Goal: Information Seeking & Learning: Understand process/instructions

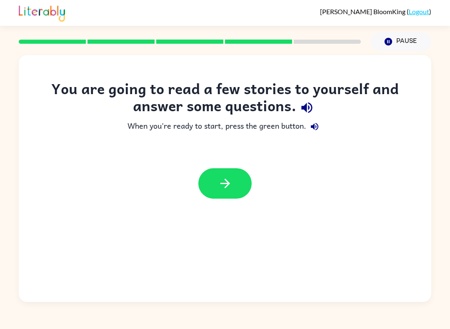
click at [311, 103] on icon "button" at bounding box center [306, 107] width 15 height 15
click at [311, 128] on icon "button" at bounding box center [314, 127] width 10 height 10
click at [244, 185] on button "button" at bounding box center [224, 183] width 53 height 30
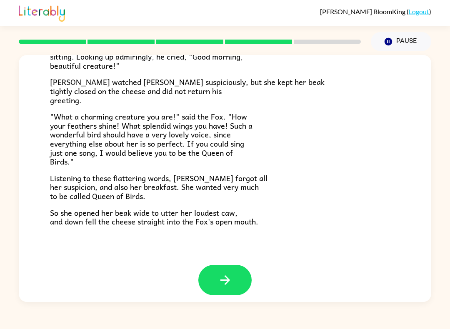
scroll to position [149, 0]
click at [223, 279] on icon "button" at bounding box center [225, 280] width 15 height 15
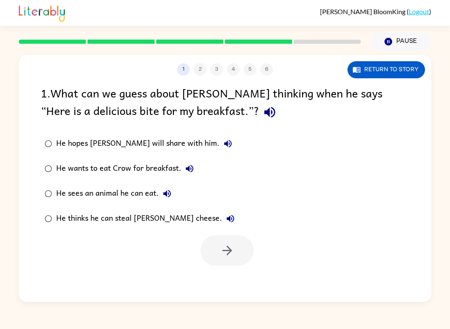
scroll to position [0, 0]
click at [264, 112] on icon "button" at bounding box center [269, 112] width 11 height 11
click at [219, 137] on button "He hopes Crow will share with him." at bounding box center [227, 143] width 17 height 17
click at [184, 168] on icon "button" at bounding box center [189, 169] width 10 height 10
click at [172, 194] on button "He sees an animal he can eat." at bounding box center [167, 193] width 17 height 17
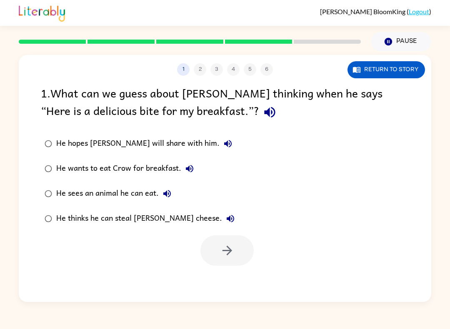
click at [225, 217] on icon "button" at bounding box center [230, 219] width 10 height 10
click at [226, 258] on icon "button" at bounding box center [227, 250] width 15 height 15
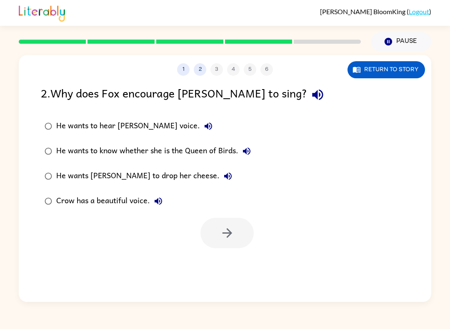
click at [307, 91] on button "button" at bounding box center [317, 94] width 21 height 21
click at [203, 123] on icon "button" at bounding box center [208, 126] width 10 height 10
click at [249, 146] on button "He wants to know whether she is the Queen of Birds." at bounding box center [246, 151] width 17 height 17
click at [223, 172] on icon "button" at bounding box center [228, 176] width 10 height 10
click at [152, 205] on button "Crow has a beautiful voice." at bounding box center [158, 201] width 17 height 17
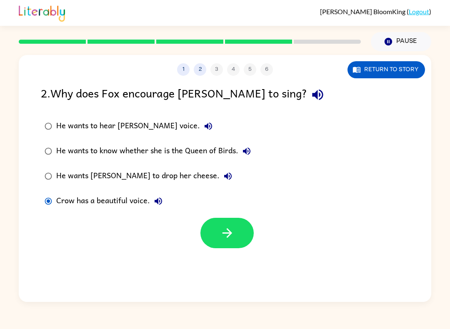
click at [240, 222] on button "button" at bounding box center [226, 233] width 53 height 30
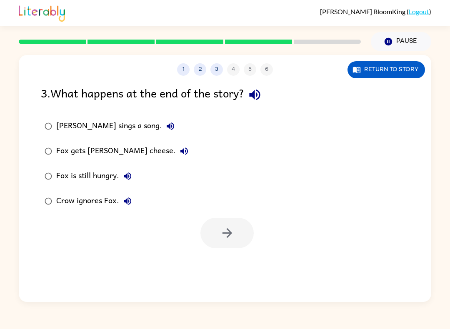
click at [254, 93] on icon "button" at bounding box center [254, 94] width 15 height 15
click at [162, 120] on button "Fox sings a song." at bounding box center [170, 126] width 17 height 17
click at [176, 154] on button "Fox gets Crow's cheese." at bounding box center [184, 151] width 17 height 17
click at [134, 170] on button "Fox is still hungry." at bounding box center [127, 176] width 17 height 17
click at [137, 197] on label "Crow ignores Fox." at bounding box center [116, 201] width 160 height 25
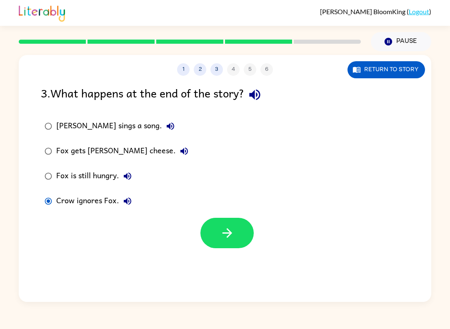
click at [125, 199] on icon "button" at bounding box center [127, 201] width 10 height 10
click at [240, 241] on button "button" at bounding box center [226, 233] width 53 height 30
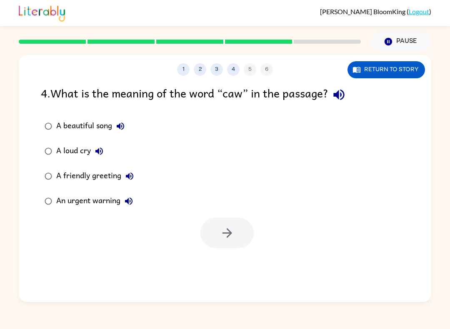
click at [346, 91] on icon "button" at bounding box center [338, 94] width 15 height 15
click at [121, 120] on button "A beautiful song" at bounding box center [120, 126] width 17 height 17
click at [98, 147] on icon "button" at bounding box center [99, 151] width 10 height 10
click at [132, 177] on icon "button" at bounding box center [130, 176] width 10 height 10
click at [132, 197] on icon "button" at bounding box center [129, 201] width 10 height 10
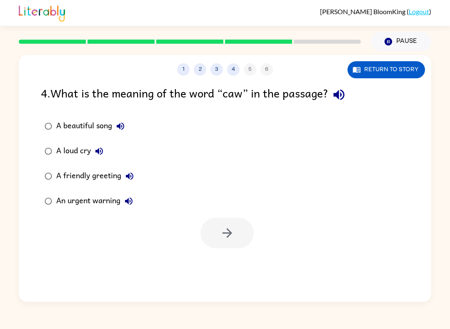
click at [237, 236] on div at bounding box center [226, 233] width 53 height 30
click at [121, 122] on icon "button" at bounding box center [120, 126] width 10 height 10
click at [234, 234] on div at bounding box center [226, 233] width 53 height 30
click at [236, 239] on button "button" at bounding box center [226, 233] width 53 height 30
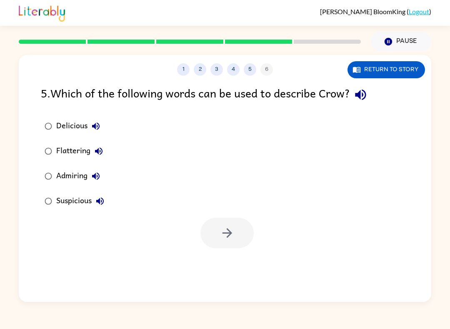
click at [367, 101] on icon "button" at bounding box center [360, 94] width 15 height 15
click at [99, 122] on icon "button" at bounding box center [96, 126] width 10 height 10
click at [106, 147] on button "Flattering" at bounding box center [98, 151] width 17 height 17
click at [101, 174] on icon "button" at bounding box center [96, 176] width 10 height 10
click at [102, 198] on icon "button" at bounding box center [99, 200] width 7 height 7
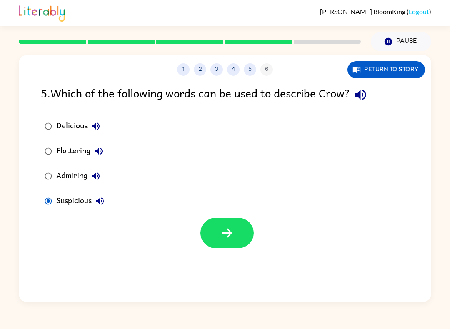
click at [227, 234] on icon "button" at bounding box center [227, 233] width 15 height 15
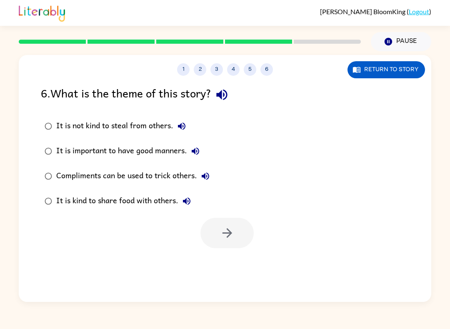
click at [227, 92] on icon "button" at bounding box center [221, 94] width 15 height 15
click at [178, 120] on button "It is not kind to steal from others." at bounding box center [181, 126] width 17 height 17
click at [203, 149] on button "It is important to have good manners." at bounding box center [195, 151] width 17 height 17
click at [206, 178] on icon "button" at bounding box center [205, 175] width 7 height 7
click at [187, 201] on icon "button" at bounding box center [186, 200] width 7 height 7
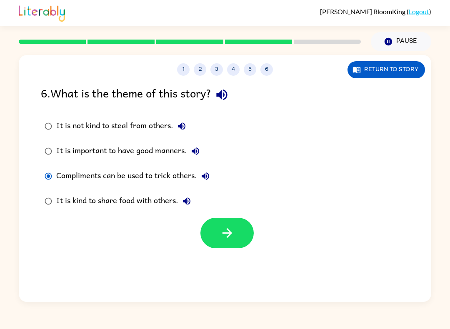
click at [235, 233] on button "button" at bounding box center [226, 233] width 53 height 30
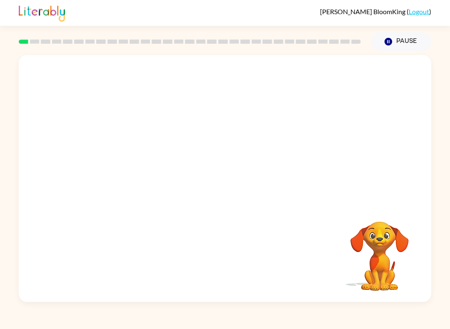
click at [341, 75] on video "Your browser must support playing .mp4 files to use Literably. Please try using…" at bounding box center [225, 129] width 412 height 149
click at [341, 77] on video "Your browser must support playing .mp4 files to use Literably. Please try using…" at bounding box center [225, 129] width 412 height 149
click at [339, 74] on video "Your browser must support playing .mp4 files to use Literably. Please try using…" at bounding box center [225, 129] width 412 height 149
click at [232, 190] on div at bounding box center [224, 182] width 53 height 30
click at [237, 182] on button "button" at bounding box center [224, 182] width 53 height 30
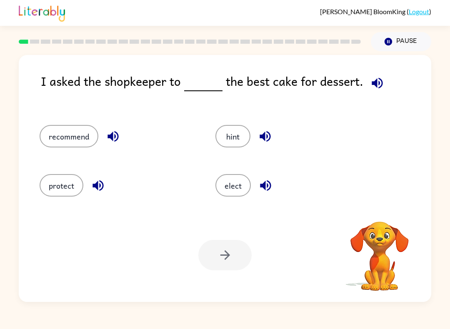
click at [376, 84] on icon "button" at bounding box center [376, 82] width 11 height 11
click at [374, 82] on icon "button" at bounding box center [376, 82] width 11 height 11
click at [119, 136] on icon "button" at bounding box center [113, 136] width 15 height 15
click at [81, 137] on button "recommend" at bounding box center [69, 136] width 59 height 22
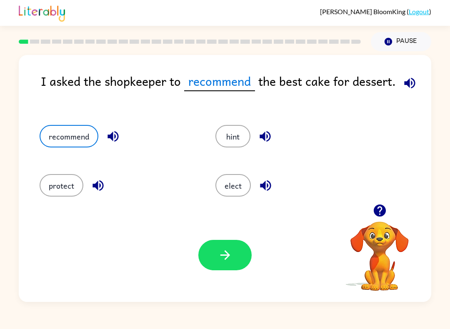
click at [410, 85] on icon "button" at bounding box center [409, 82] width 11 height 11
click at [229, 251] on icon "button" at bounding box center [225, 255] width 15 height 15
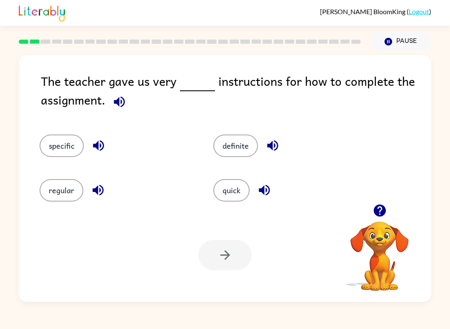
click at [120, 105] on icon "button" at bounding box center [119, 102] width 15 height 15
click at [266, 186] on icon "button" at bounding box center [264, 190] width 15 height 15
click at [231, 187] on button "quick" at bounding box center [231, 190] width 36 height 22
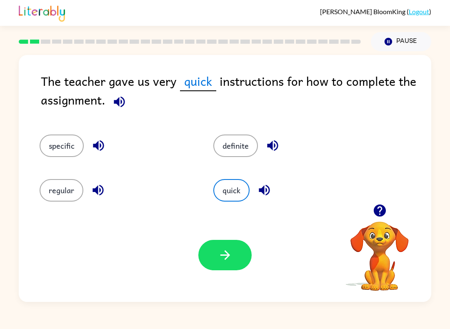
click at [62, 192] on button "regular" at bounding box center [62, 190] width 44 height 22
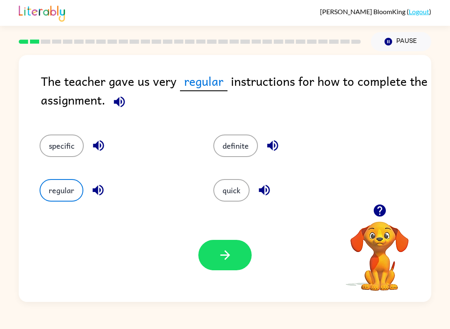
click at [74, 144] on button "specific" at bounding box center [62, 145] width 44 height 22
click at [238, 192] on button "quick" at bounding box center [231, 190] width 36 height 22
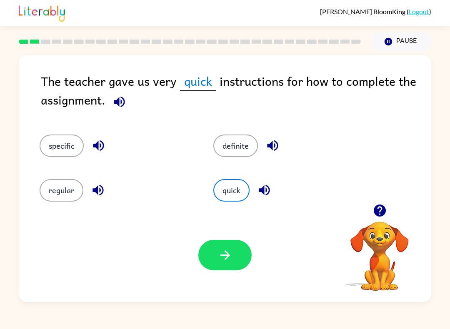
click at [231, 259] on icon "button" at bounding box center [225, 255] width 15 height 15
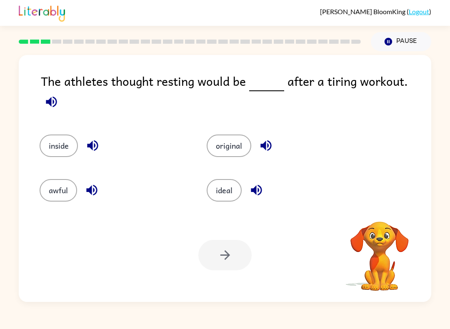
click at [59, 95] on icon "button" at bounding box center [51, 102] width 15 height 15
click at [259, 187] on icon "button" at bounding box center [256, 190] width 15 height 15
click at [222, 189] on button "ideal" at bounding box center [224, 190] width 35 height 22
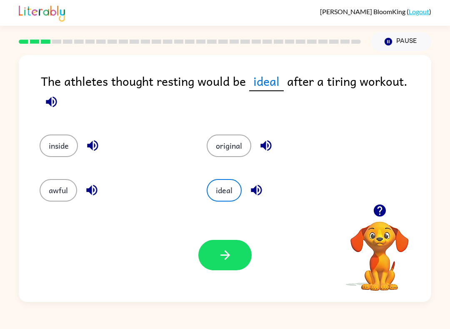
click at [59, 95] on icon "button" at bounding box center [51, 102] width 15 height 15
click at [229, 259] on icon "button" at bounding box center [225, 255] width 15 height 15
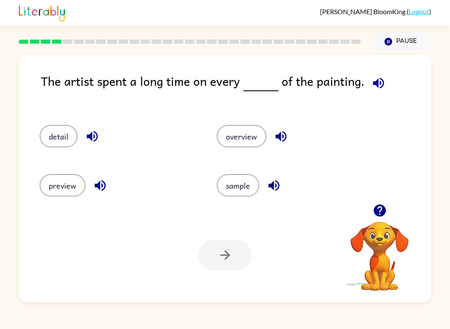
click at [375, 79] on icon "button" at bounding box center [378, 83] width 15 height 15
click at [249, 193] on button "sample" at bounding box center [238, 185] width 42 height 22
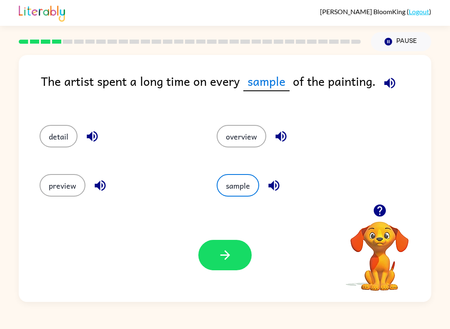
click at [388, 83] on icon "button" at bounding box center [389, 83] width 15 height 15
click at [252, 137] on button "overview" at bounding box center [242, 136] width 50 height 22
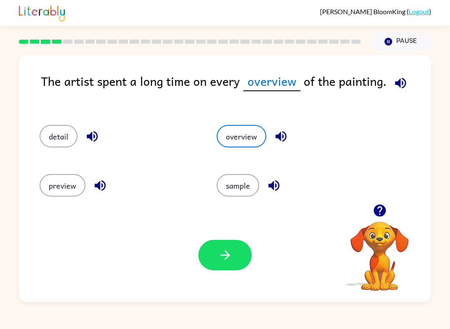
click at [405, 83] on icon "button" at bounding box center [400, 83] width 15 height 15
click at [64, 134] on button "detail" at bounding box center [59, 136] width 38 height 22
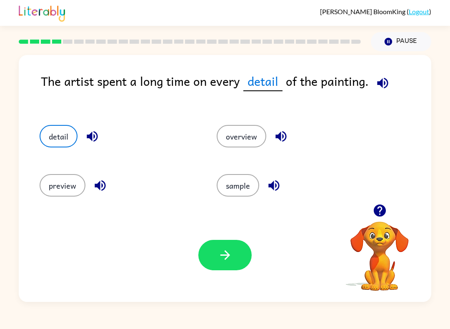
click at [227, 256] on icon "button" at bounding box center [225, 255] width 10 height 10
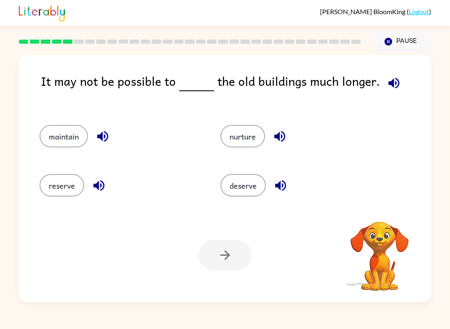
click at [387, 78] on icon "button" at bounding box center [393, 83] width 15 height 15
click at [392, 83] on icon "button" at bounding box center [393, 82] width 11 height 11
click at [67, 181] on button "reserve" at bounding box center [62, 185] width 45 height 22
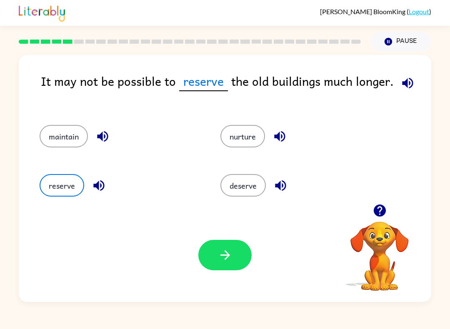
click at [407, 85] on icon "button" at bounding box center [407, 82] width 11 height 11
click at [47, 136] on button "maintain" at bounding box center [64, 136] width 48 height 22
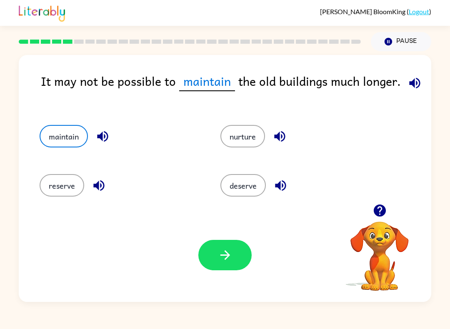
click at [413, 77] on icon "button" at bounding box center [414, 83] width 15 height 15
click at [52, 172] on div "reserve" at bounding box center [114, 182] width 181 height 49
click at [62, 185] on button "reserve" at bounding box center [62, 185] width 45 height 22
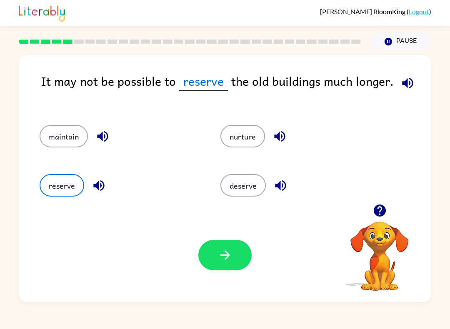
click at [234, 250] on button "button" at bounding box center [224, 255] width 53 height 30
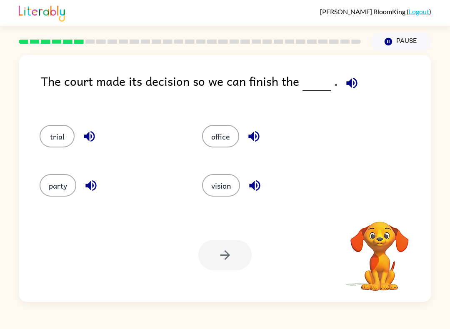
click at [351, 82] on icon "button" at bounding box center [351, 83] width 15 height 15
click at [57, 137] on button "trial" at bounding box center [57, 136] width 35 height 22
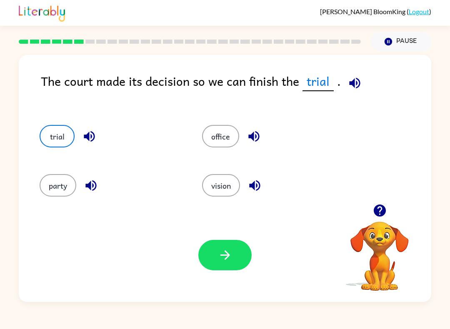
click at [347, 85] on icon "button" at bounding box center [354, 83] width 15 height 15
click at [217, 254] on button "button" at bounding box center [224, 255] width 53 height 30
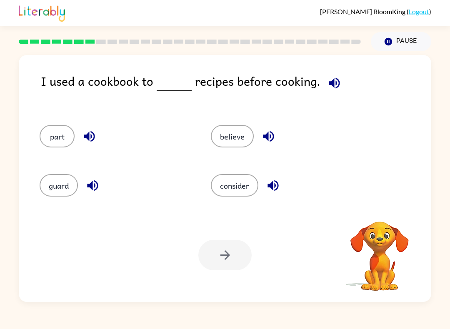
click at [327, 88] on icon "button" at bounding box center [334, 83] width 15 height 15
click at [331, 77] on icon "button" at bounding box center [334, 83] width 15 height 15
click at [247, 190] on button "consider" at bounding box center [234, 185] width 47 height 22
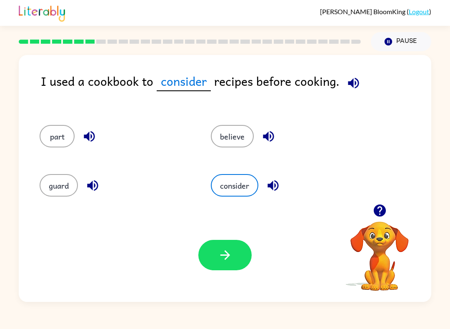
click at [352, 83] on icon "button" at bounding box center [353, 82] width 11 height 11
click at [236, 250] on button "button" at bounding box center [224, 255] width 53 height 30
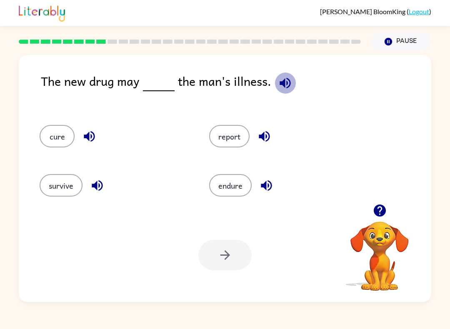
click at [284, 83] on icon "button" at bounding box center [285, 83] width 15 height 15
click at [60, 136] on button "cure" at bounding box center [57, 136] width 35 height 22
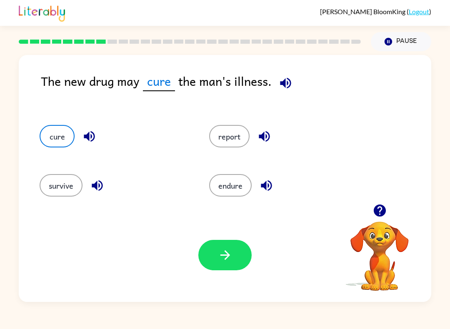
click at [289, 81] on icon "button" at bounding box center [285, 83] width 15 height 15
click at [238, 258] on button "button" at bounding box center [224, 255] width 53 height 30
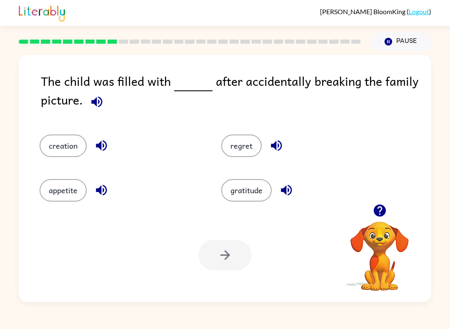
click at [92, 100] on icon "button" at bounding box center [97, 102] width 15 height 15
click at [273, 143] on icon "button" at bounding box center [276, 145] width 15 height 15
click at [253, 143] on button "regret" at bounding box center [241, 145] width 40 height 22
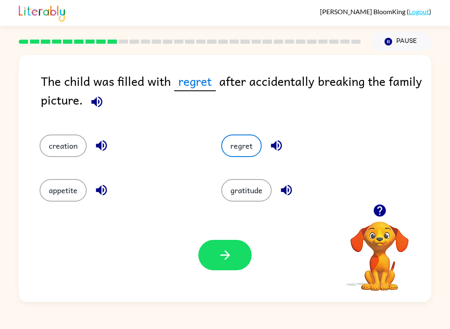
click at [233, 252] on button "button" at bounding box center [224, 255] width 53 height 30
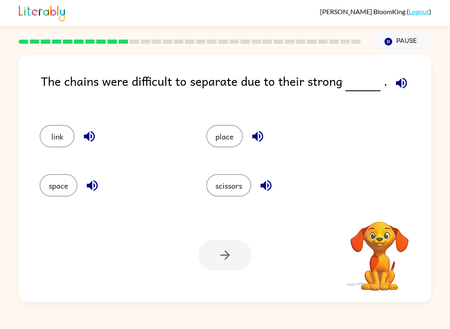
click at [405, 83] on icon "button" at bounding box center [401, 83] width 15 height 15
click at [62, 132] on button "link" at bounding box center [57, 136] width 35 height 22
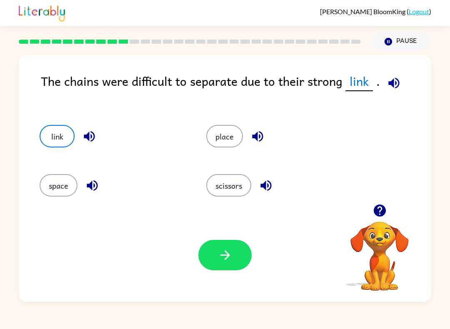
click at [394, 80] on icon "button" at bounding box center [393, 83] width 15 height 15
click at [229, 256] on icon "button" at bounding box center [225, 255] width 15 height 15
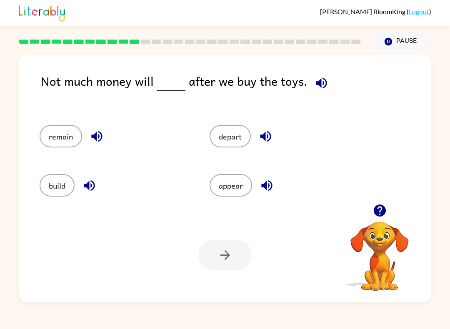
click at [316, 84] on icon "button" at bounding box center [321, 82] width 11 height 11
click at [67, 143] on button "remain" at bounding box center [61, 136] width 42 height 22
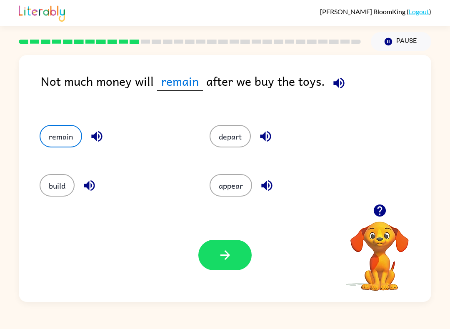
click at [344, 82] on button "button" at bounding box center [338, 82] width 21 height 21
click at [58, 189] on button "build" at bounding box center [57, 185] width 35 height 22
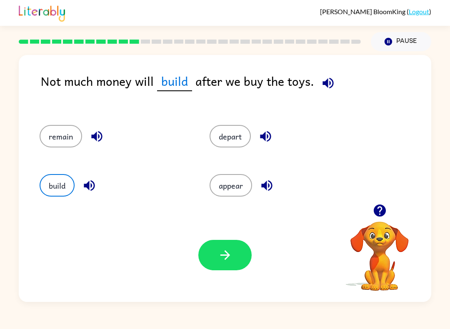
click at [62, 191] on button "build" at bounding box center [57, 185] width 35 height 22
click at [77, 127] on button "remain" at bounding box center [61, 136] width 42 height 22
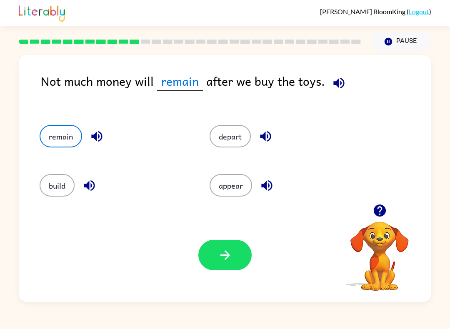
click at [226, 263] on button "button" at bounding box center [224, 255] width 53 height 30
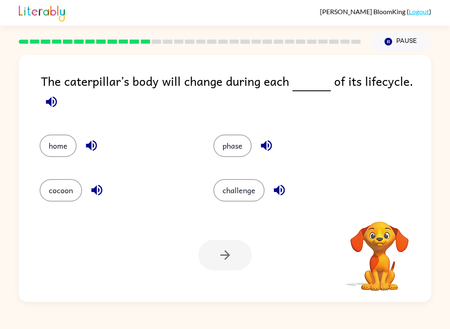
click at [58, 102] on icon "button" at bounding box center [51, 102] width 15 height 15
click at [68, 183] on button "cocoon" at bounding box center [61, 190] width 42 height 22
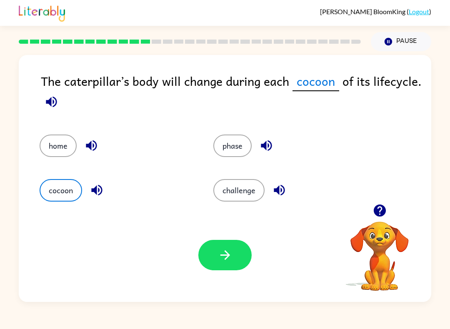
click at [226, 252] on icon "button" at bounding box center [225, 255] width 10 height 10
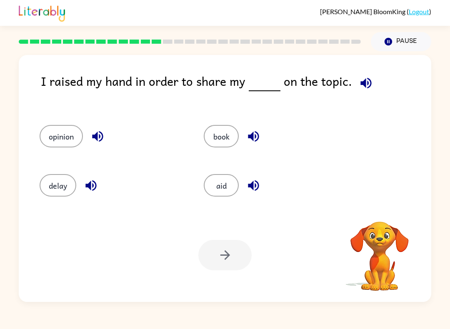
click at [365, 84] on icon "button" at bounding box center [366, 83] width 15 height 15
click at [215, 136] on button "book" at bounding box center [221, 136] width 35 height 22
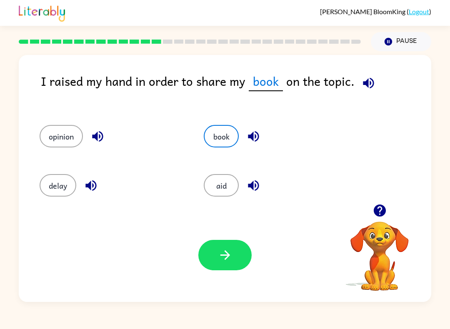
click at [64, 140] on button "opinion" at bounding box center [61, 136] width 43 height 22
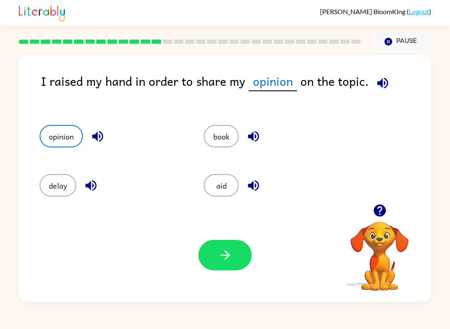
click at [234, 255] on button "button" at bounding box center [224, 255] width 53 height 30
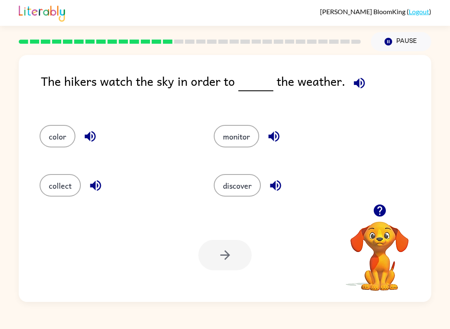
click at [354, 83] on icon "button" at bounding box center [359, 82] width 11 height 11
click at [244, 187] on button "discover" at bounding box center [237, 185] width 47 height 22
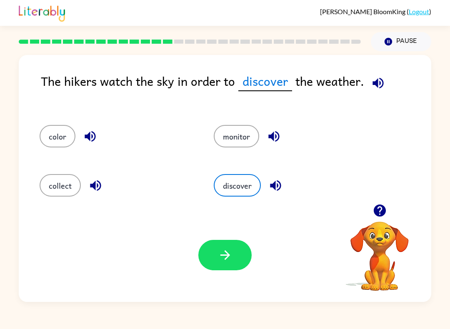
click at [229, 263] on button "button" at bounding box center [224, 255] width 53 height 30
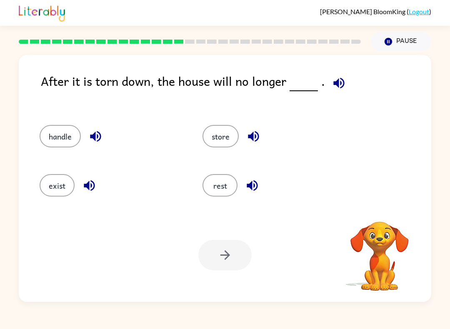
click at [339, 78] on icon "button" at bounding box center [338, 83] width 15 height 15
click at [62, 186] on button "exist" at bounding box center [57, 185] width 35 height 22
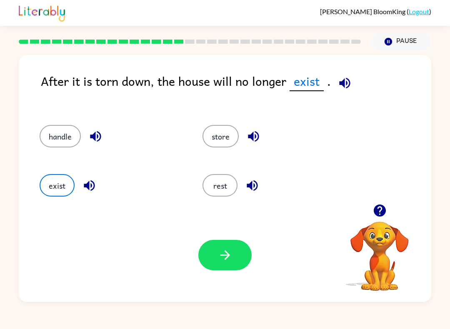
click at [350, 80] on button "button" at bounding box center [344, 82] width 21 height 21
click at [238, 261] on button "button" at bounding box center [224, 255] width 53 height 30
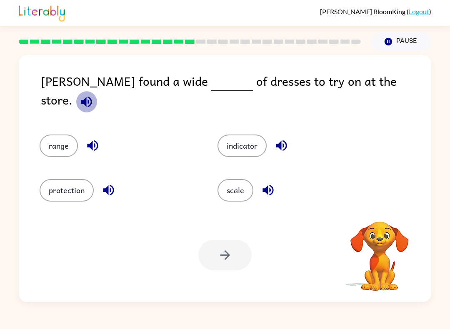
click at [94, 95] on icon "button" at bounding box center [86, 102] width 15 height 15
click at [59, 142] on button "range" at bounding box center [59, 145] width 38 height 22
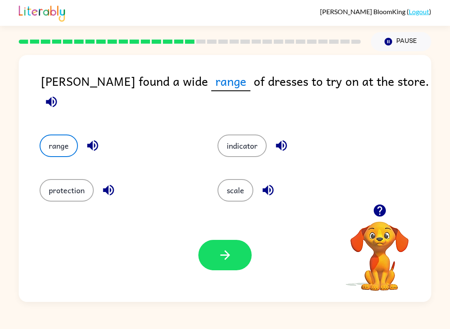
click at [59, 95] on icon "button" at bounding box center [51, 102] width 15 height 15
click at [229, 253] on icon "button" at bounding box center [225, 255] width 15 height 15
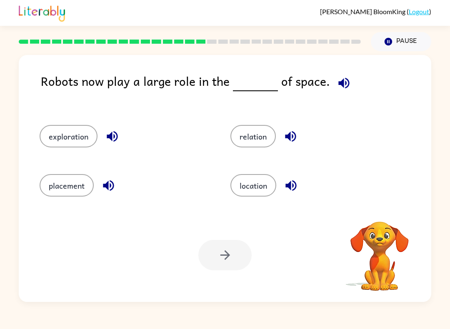
click at [336, 82] on icon "button" at bounding box center [343, 83] width 15 height 15
click at [78, 180] on button "placement" at bounding box center [67, 185] width 54 height 22
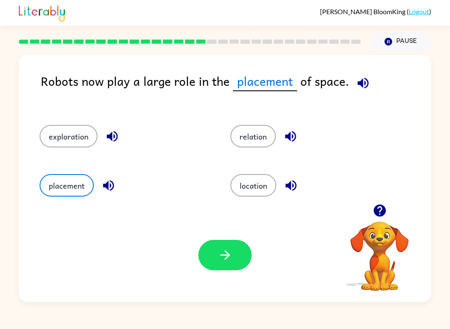
click at [264, 188] on button "location" at bounding box center [253, 185] width 46 height 22
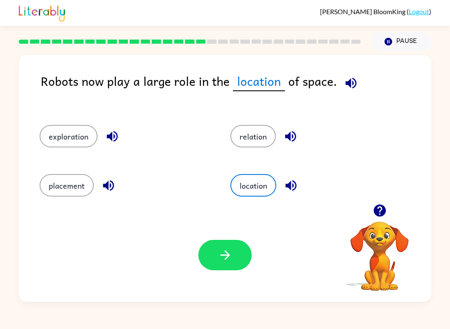
click at [348, 83] on icon "button" at bounding box center [351, 83] width 15 height 15
click at [227, 254] on icon "button" at bounding box center [225, 255] width 10 height 10
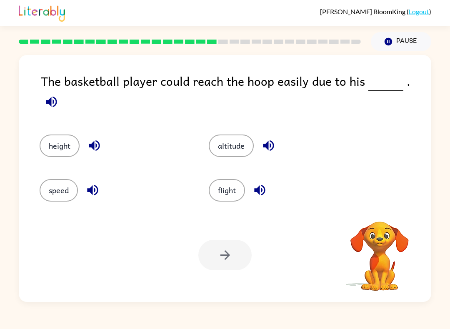
click at [59, 95] on icon "button" at bounding box center [51, 102] width 15 height 15
click at [66, 186] on button "speed" at bounding box center [59, 190] width 38 height 22
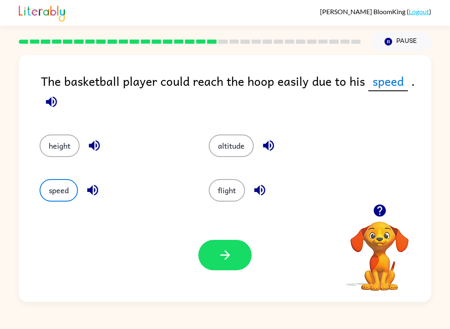
click at [54, 103] on icon "button" at bounding box center [51, 101] width 11 height 11
click at [232, 257] on icon "button" at bounding box center [225, 255] width 15 height 15
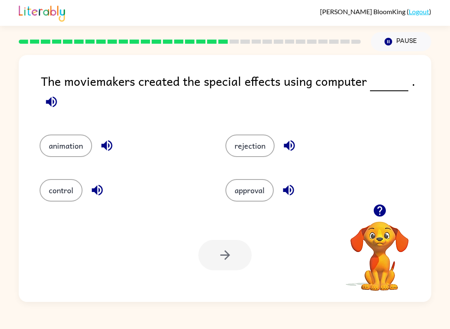
click at [50, 109] on icon "button" at bounding box center [51, 102] width 15 height 15
click at [68, 150] on button "animation" at bounding box center [66, 145] width 52 height 22
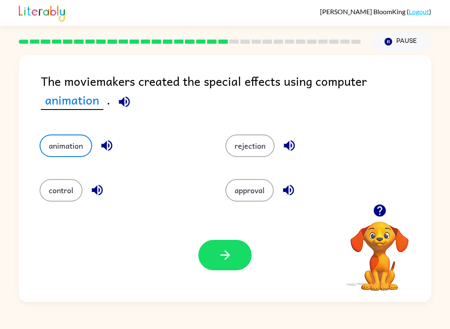
click at [229, 250] on icon "button" at bounding box center [225, 255] width 15 height 15
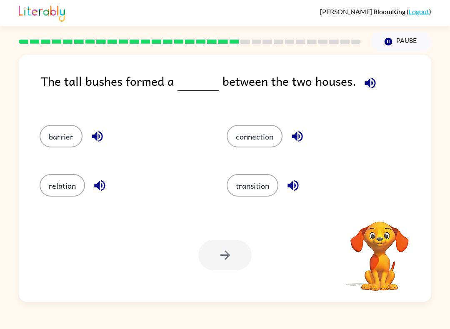
click at [366, 84] on icon "button" at bounding box center [369, 82] width 11 height 11
click at [274, 136] on button "connection" at bounding box center [255, 136] width 56 height 22
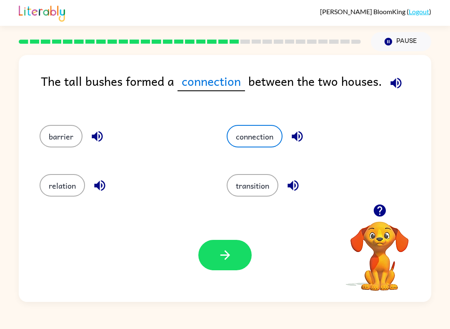
click at [234, 262] on button "button" at bounding box center [224, 255] width 53 height 30
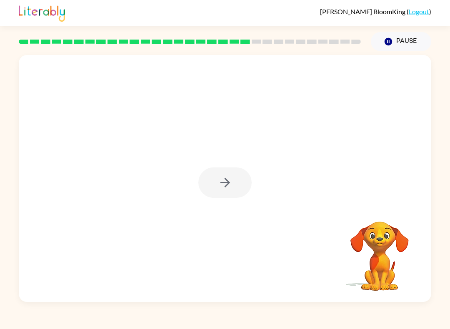
click at [242, 174] on div at bounding box center [224, 182] width 53 height 30
click at [232, 181] on icon "button" at bounding box center [225, 182] width 15 height 15
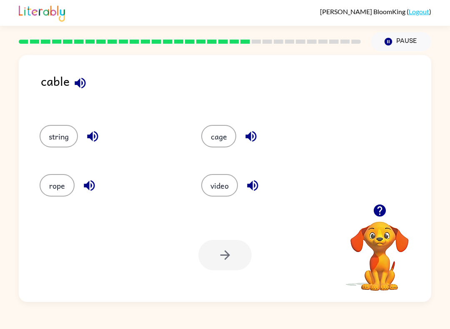
click at [87, 80] on icon "button" at bounding box center [80, 83] width 15 height 15
click at [57, 140] on button "string" at bounding box center [59, 136] width 38 height 22
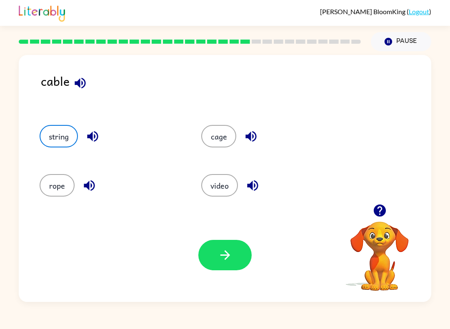
click at [241, 259] on button "button" at bounding box center [224, 255] width 53 height 30
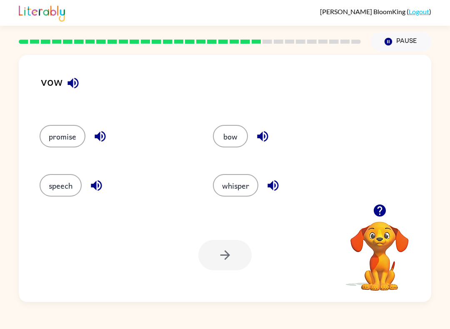
click at [76, 86] on icon "button" at bounding box center [73, 83] width 15 height 15
click at [267, 138] on icon "button" at bounding box center [262, 136] width 11 height 11
click at [240, 133] on button "bow" at bounding box center [230, 136] width 35 height 22
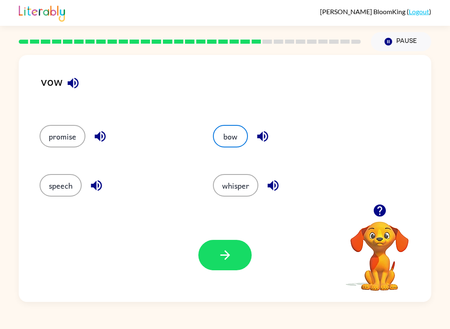
click at [227, 255] on icon "button" at bounding box center [225, 255] width 15 height 15
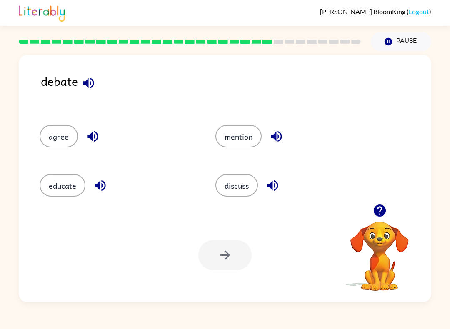
click at [88, 89] on icon "button" at bounding box center [88, 83] width 15 height 15
click at [242, 188] on button "discuss" at bounding box center [236, 185] width 42 height 22
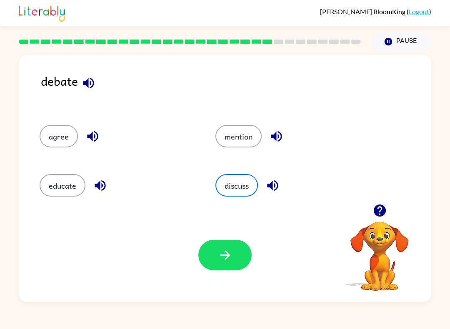
click at [245, 254] on button "button" at bounding box center [224, 255] width 53 height 30
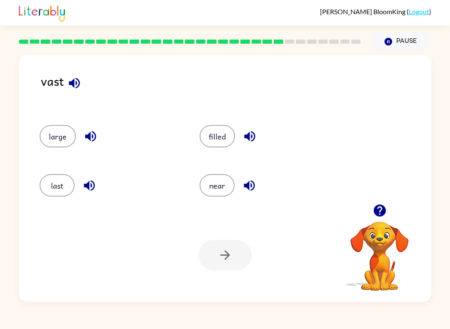
click at [70, 82] on icon "button" at bounding box center [74, 82] width 11 height 11
click at [87, 133] on icon "button" at bounding box center [90, 136] width 15 height 15
click at [254, 133] on icon "button" at bounding box center [249, 136] width 15 height 15
click at [93, 188] on icon "button" at bounding box center [89, 185] width 15 height 15
click at [256, 184] on icon "button" at bounding box center [249, 185] width 15 height 15
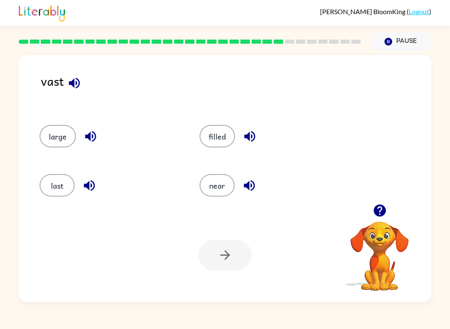
click at [50, 184] on button "last" at bounding box center [57, 185] width 35 height 22
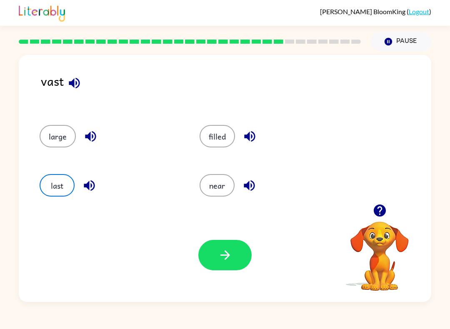
click at [222, 132] on button "filled" at bounding box center [216, 136] width 35 height 22
click at [229, 260] on icon "button" at bounding box center [225, 255] width 15 height 15
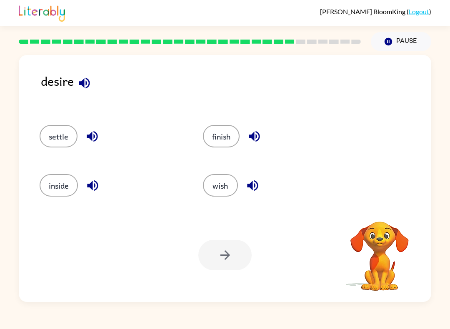
click at [86, 86] on icon "button" at bounding box center [84, 82] width 11 height 11
click at [247, 182] on icon "button" at bounding box center [252, 185] width 15 height 15
click at [219, 194] on button "wish" at bounding box center [220, 185] width 35 height 22
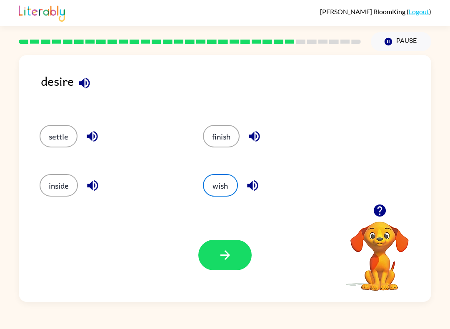
click at [235, 260] on button "button" at bounding box center [224, 255] width 53 height 30
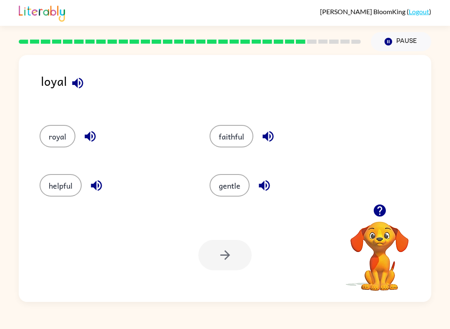
click at [71, 77] on icon "button" at bounding box center [77, 83] width 15 height 15
click at [265, 139] on icon "button" at bounding box center [268, 136] width 15 height 15
click at [267, 192] on icon "button" at bounding box center [264, 185] width 15 height 15
click at [92, 190] on icon "button" at bounding box center [96, 185] width 15 height 15
click at [88, 134] on icon "button" at bounding box center [90, 136] width 11 height 11
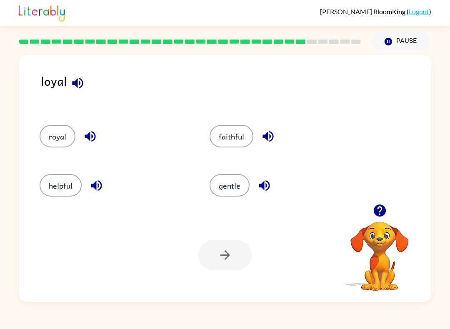
click at [264, 133] on icon "button" at bounding box center [268, 136] width 15 height 15
click at [237, 130] on button "faithful" at bounding box center [231, 136] width 44 height 22
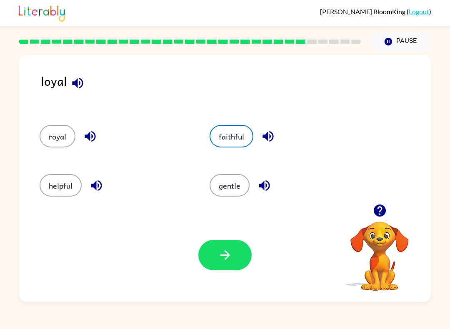
click at [231, 258] on icon "button" at bounding box center [225, 255] width 15 height 15
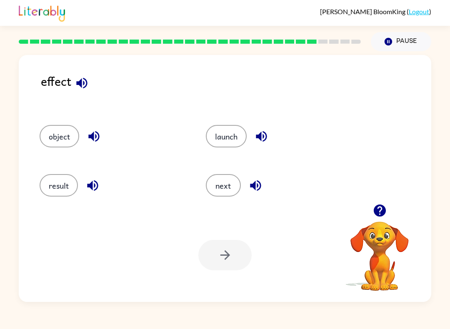
click at [88, 82] on icon "button" at bounding box center [82, 83] width 15 height 15
click at [98, 131] on icon "button" at bounding box center [94, 136] width 15 height 15
click at [90, 195] on button "button" at bounding box center [92, 185] width 21 height 21
click at [256, 186] on icon "button" at bounding box center [255, 185] width 15 height 15
click at [267, 134] on icon "button" at bounding box center [261, 136] width 15 height 15
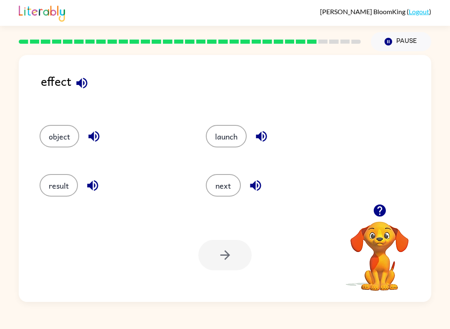
click at [231, 139] on button "launch" at bounding box center [226, 136] width 41 height 22
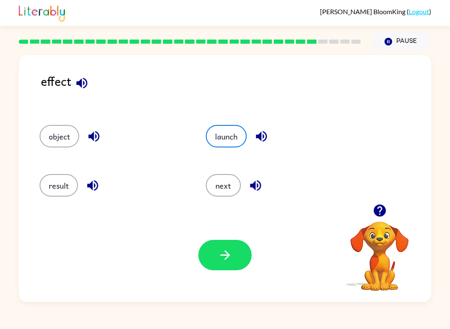
click at [222, 270] on button "button" at bounding box center [224, 255] width 53 height 30
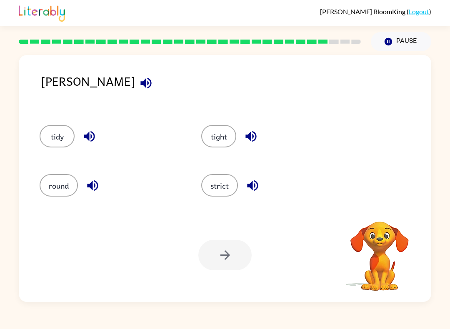
click at [139, 84] on icon "button" at bounding box center [146, 83] width 15 height 15
click at [89, 137] on icon "button" at bounding box center [89, 136] width 11 height 11
click at [251, 133] on icon "button" at bounding box center [250, 136] width 11 height 11
click at [263, 187] on button "button" at bounding box center [252, 185] width 21 height 21
click at [93, 188] on icon "button" at bounding box center [92, 185] width 11 height 11
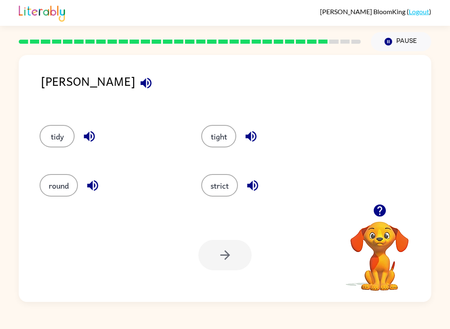
click at [229, 131] on button "tight" at bounding box center [218, 136] width 35 height 22
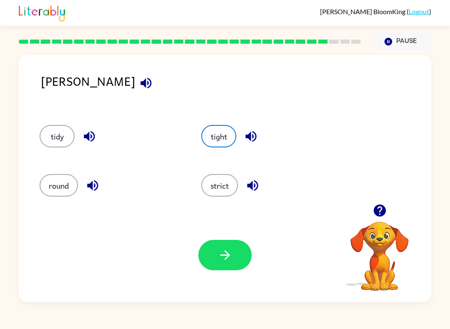
click at [231, 253] on icon "button" at bounding box center [225, 255] width 15 height 15
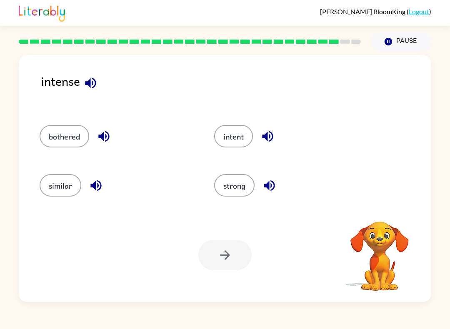
click at [97, 82] on icon "button" at bounding box center [90, 83] width 15 height 15
click at [103, 134] on icon "button" at bounding box center [103, 136] width 11 height 11
click at [110, 142] on icon "button" at bounding box center [104, 136] width 15 height 15
click at [264, 133] on icon "button" at bounding box center [267, 136] width 15 height 15
click at [274, 182] on icon "button" at bounding box center [269, 185] width 15 height 15
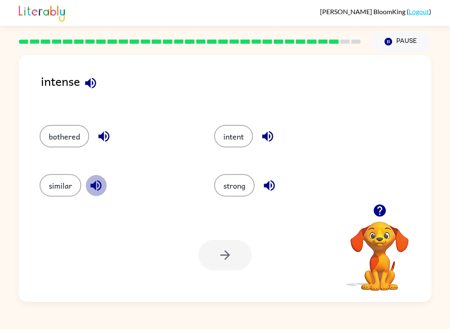
click at [97, 183] on icon "button" at bounding box center [96, 185] width 15 height 15
click at [77, 134] on button "bothered" at bounding box center [65, 136] width 50 height 22
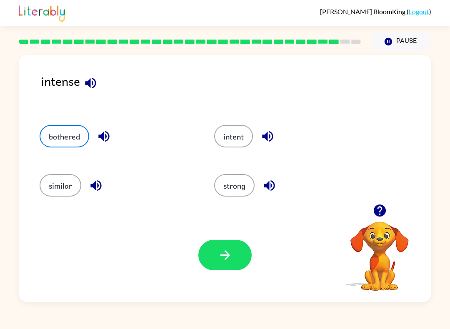
click at [234, 258] on button "button" at bounding box center [224, 255] width 53 height 30
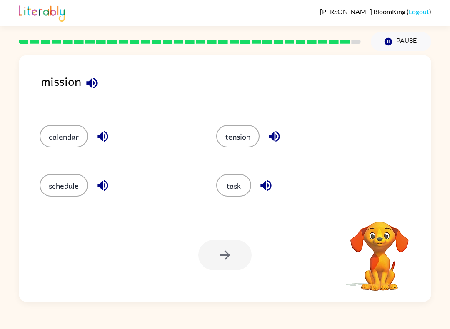
click at [91, 82] on icon "button" at bounding box center [91, 82] width 11 height 11
click at [112, 127] on div "calendar" at bounding box center [118, 136] width 157 height 22
click at [105, 136] on icon "button" at bounding box center [102, 136] width 11 height 11
click at [101, 189] on icon "button" at bounding box center [102, 185] width 15 height 15
click at [267, 187] on icon "button" at bounding box center [266, 185] width 15 height 15
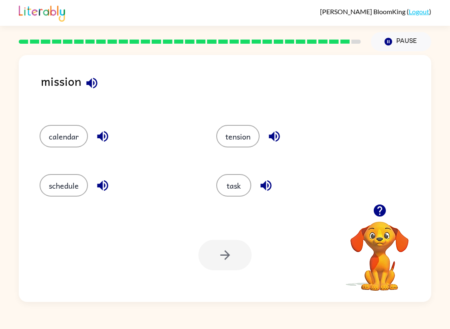
click at [274, 135] on icon "button" at bounding box center [274, 136] width 11 height 11
click at [74, 132] on button "calendar" at bounding box center [64, 136] width 48 height 22
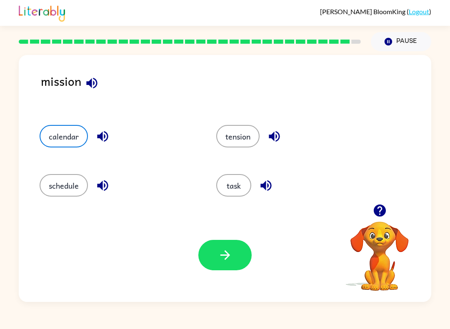
click at [237, 251] on button "button" at bounding box center [224, 255] width 53 height 30
